Goal: Information Seeking & Learning: Learn about a topic

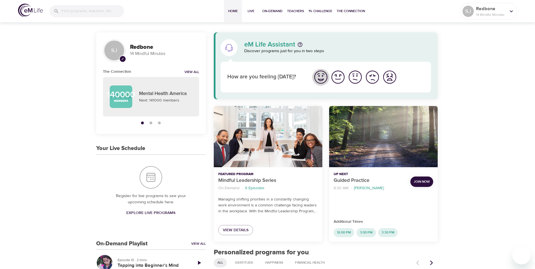
click at [321, 76] on img "I'm feeling great" at bounding box center [321, 77] width 16 height 16
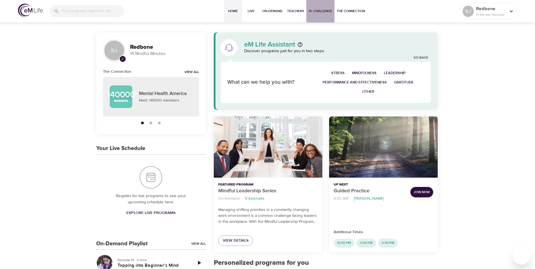
click at [316, 11] on span "1% Challenge" at bounding box center [321, 11] width 24 height 6
